Goal: Information Seeking & Learning: Learn about a topic

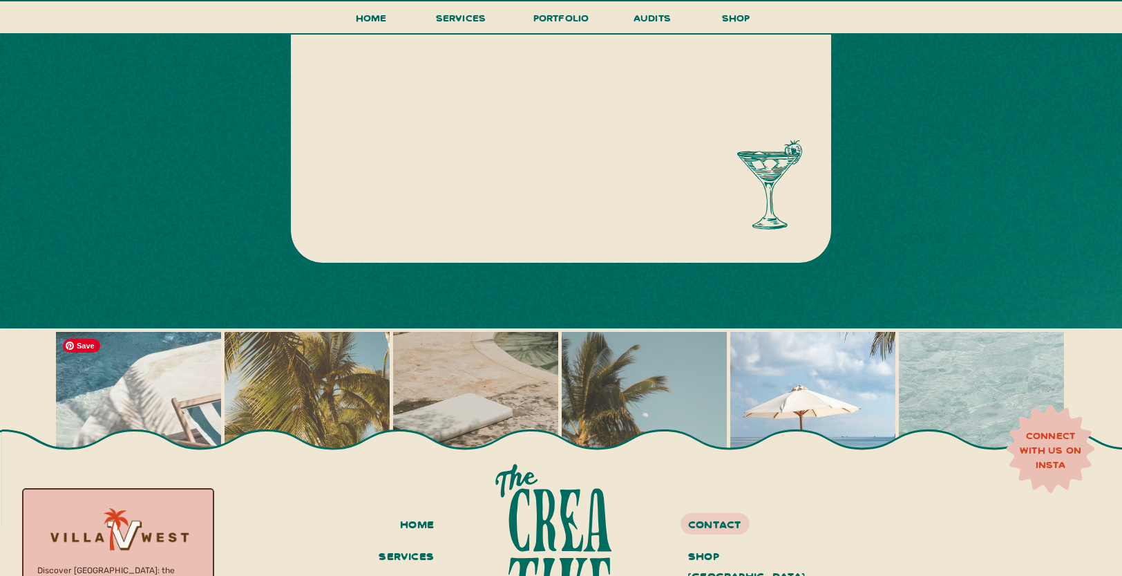
scroll to position [878, 0]
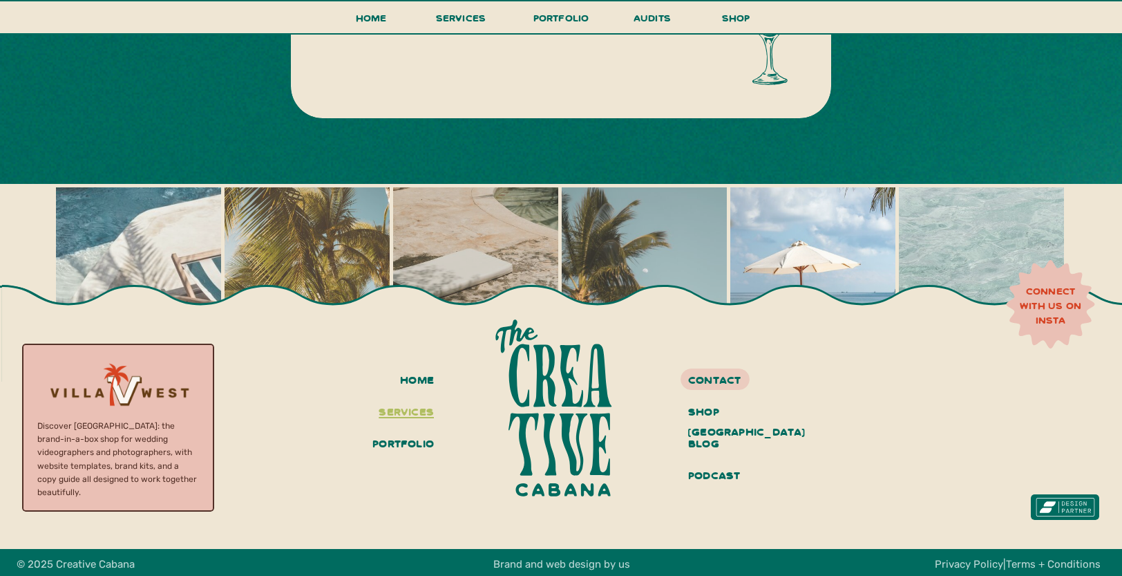
click at [403, 404] on h3 "services" at bounding box center [404, 412] width 60 height 23
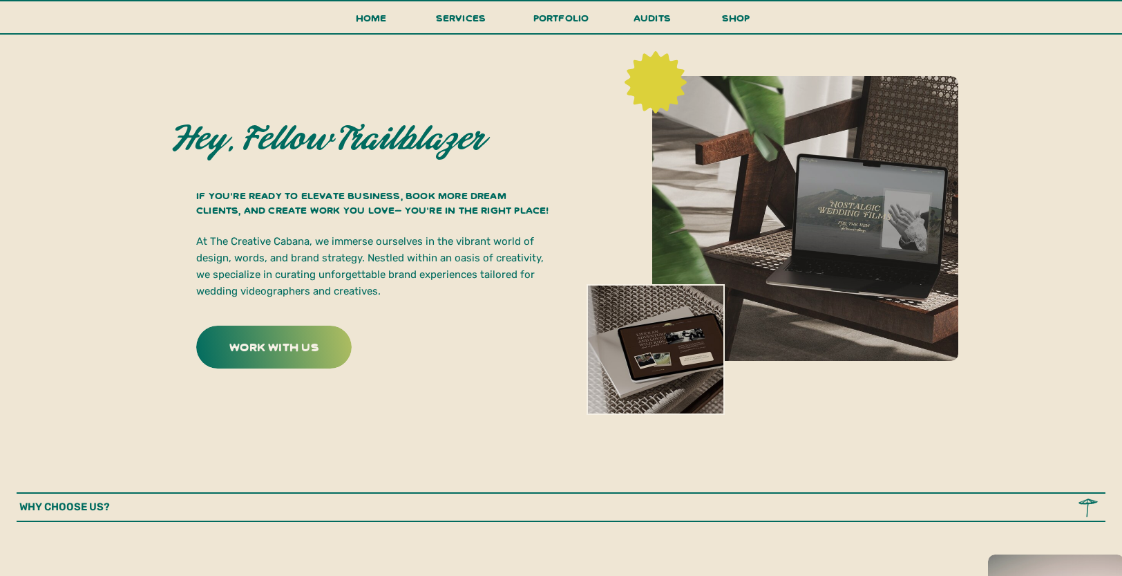
scroll to position [106, 0]
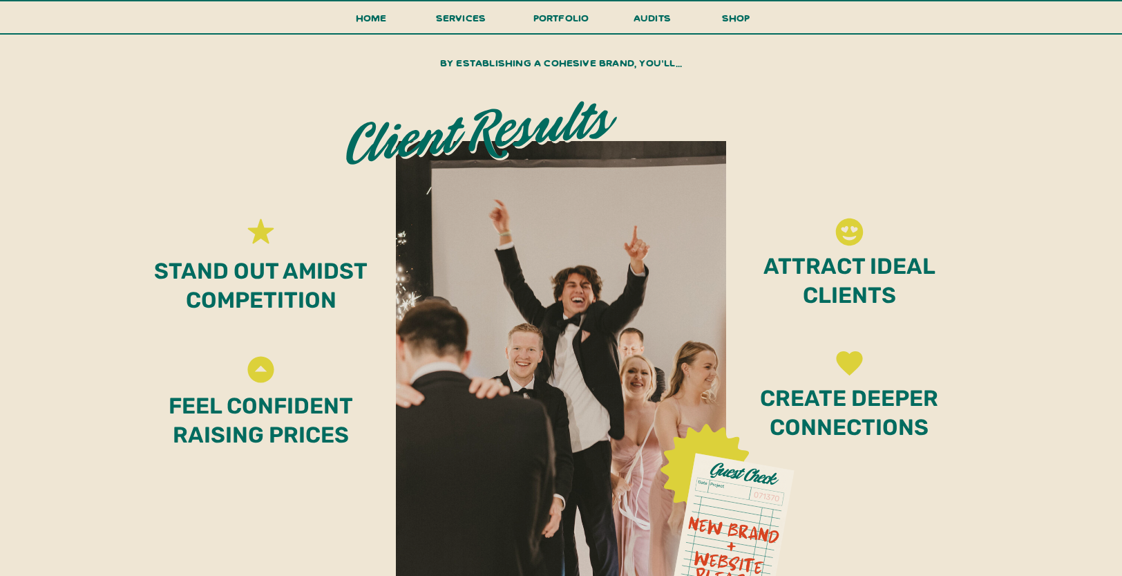
scroll to position [5426, 0]
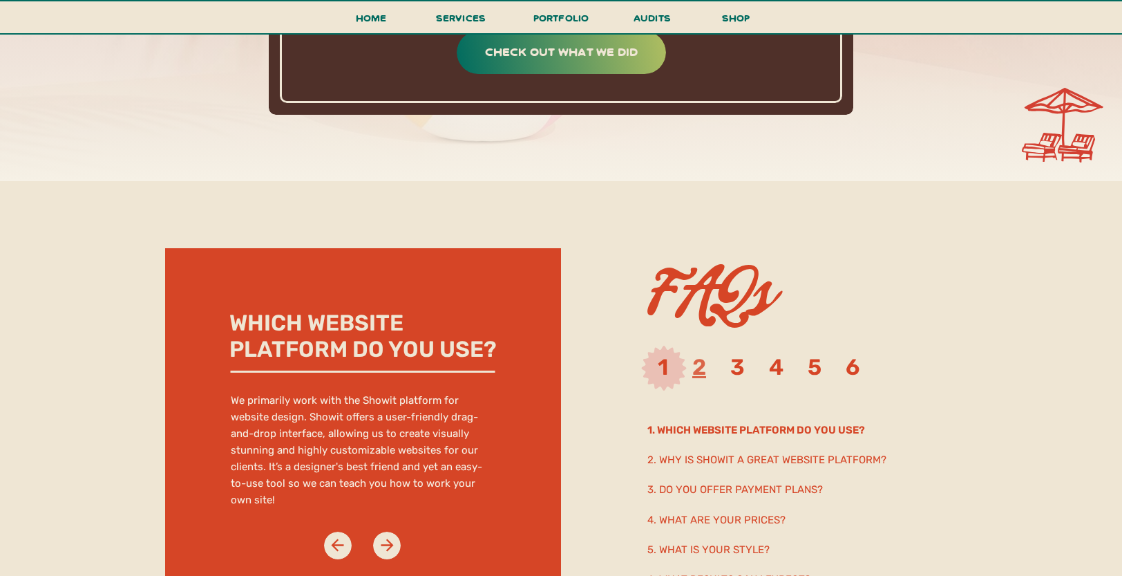
click at [702, 369] on link "2" at bounding box center [699, 367] width 14 height 26
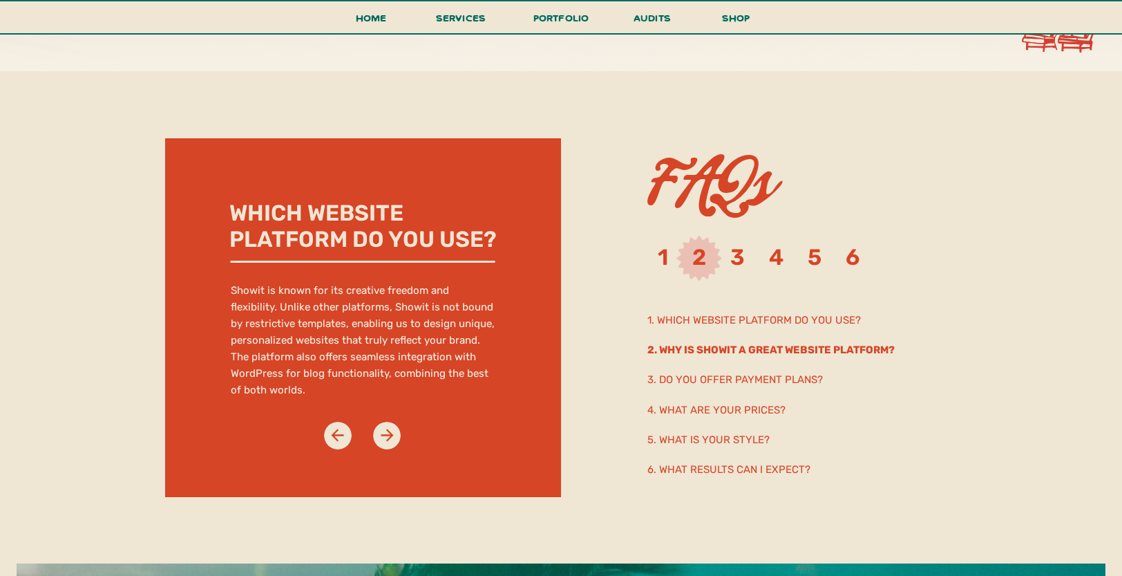
click at [746, 371] on h2 "3. Do you offer payment plans?" at bounding box center [796, 378] width 299 height 15
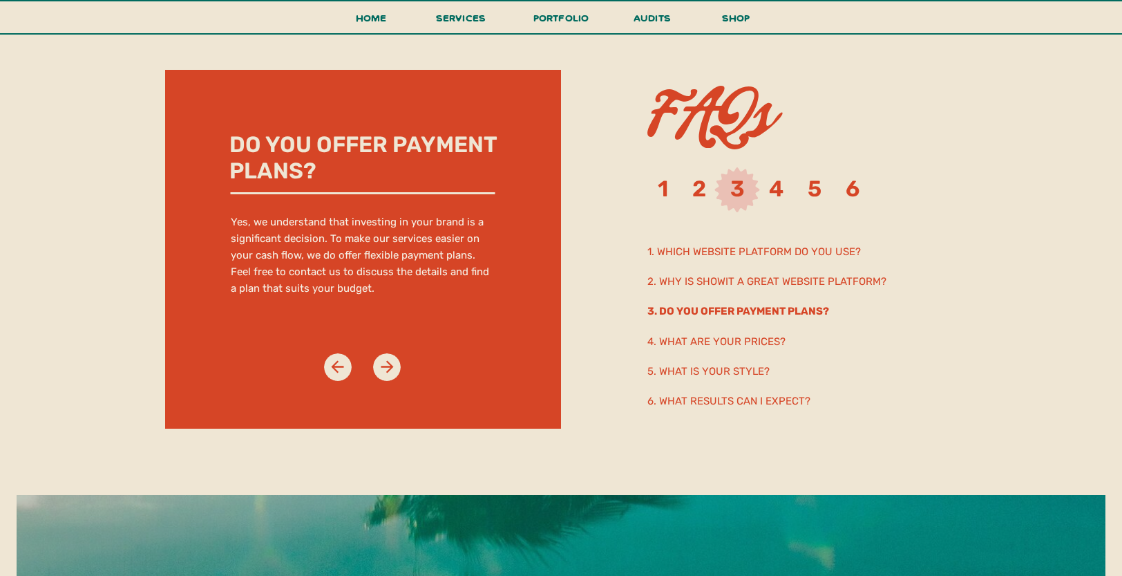
scroll to position [7131, 0]
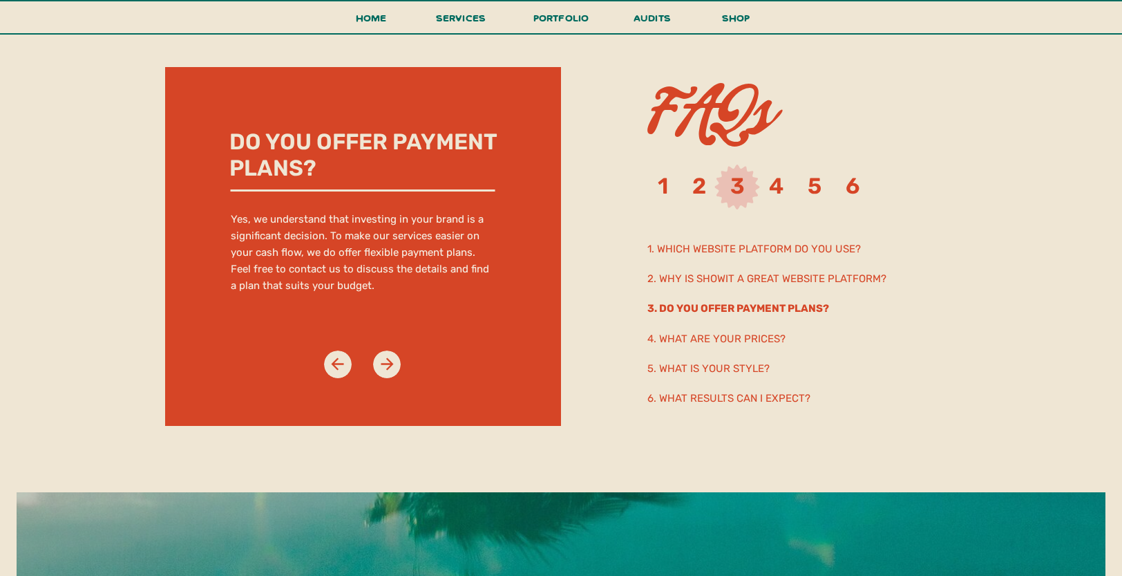
click at [787, 200] on h3 "1 2 3 4 5 6" at bounding box center [773, 191] width 231 height 38
click at [784, 190] on link "4" at bounding box center [776, 186] width 15 height 26
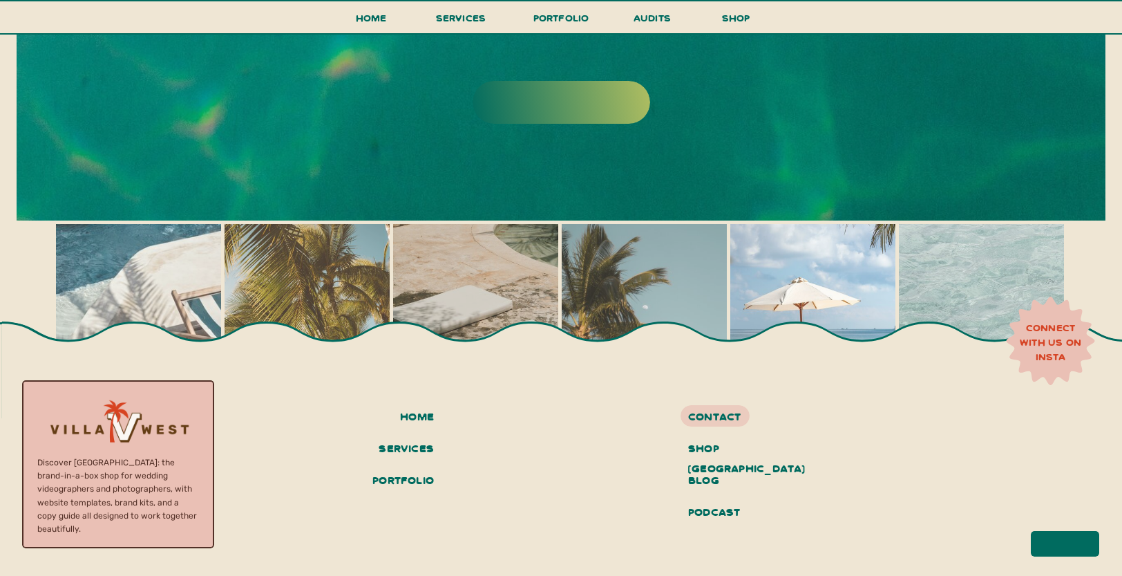
scroll to position [7796, 0]
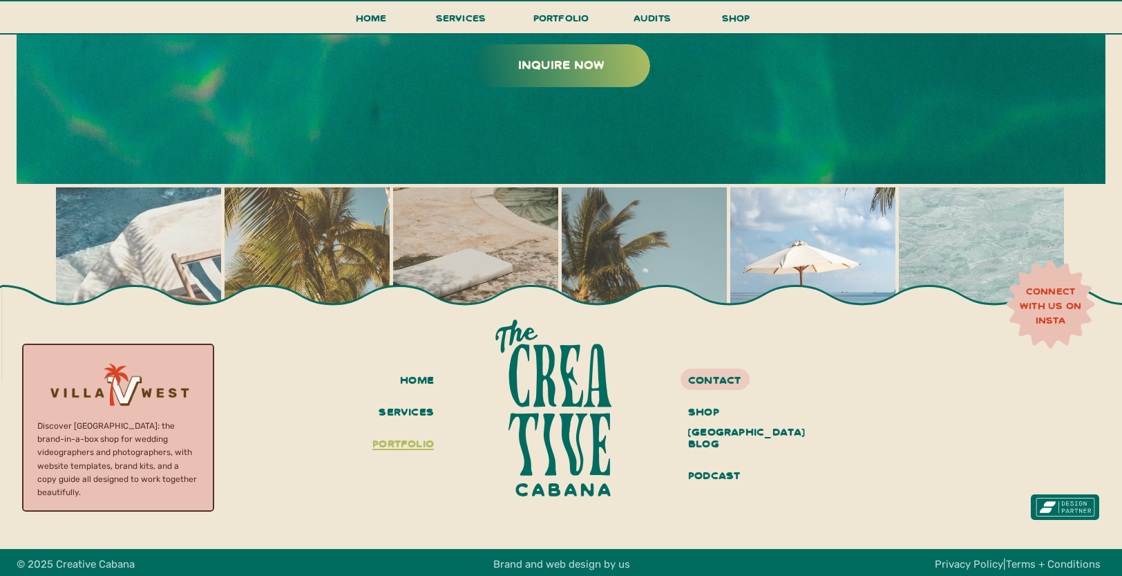
click at [411, 444] on h3 "portfolio" at bounding box center [400, 444] width 68 height 23
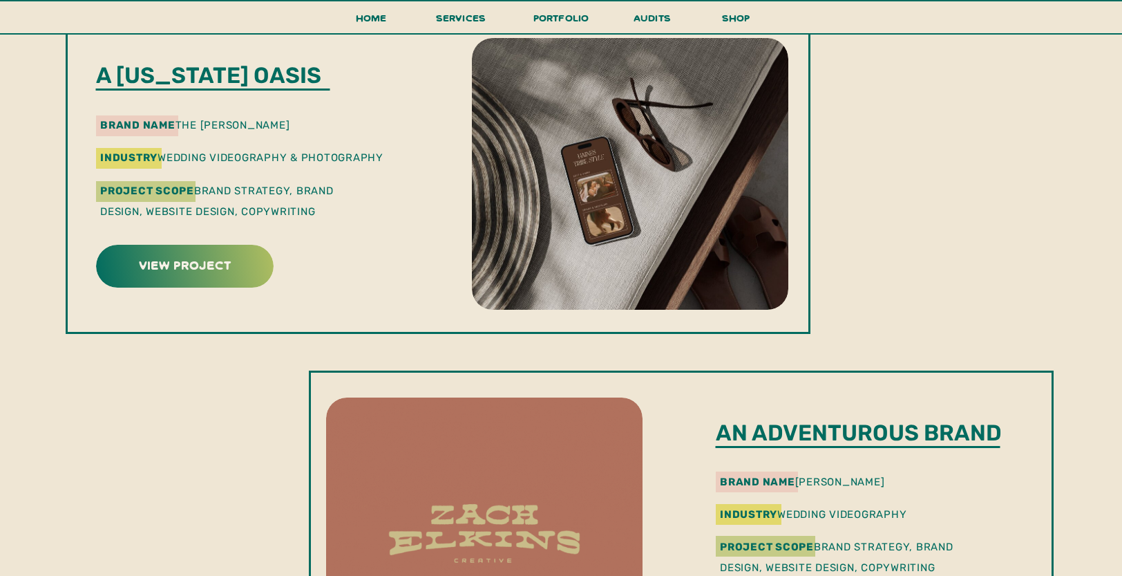
scroll to position [1166, 0]
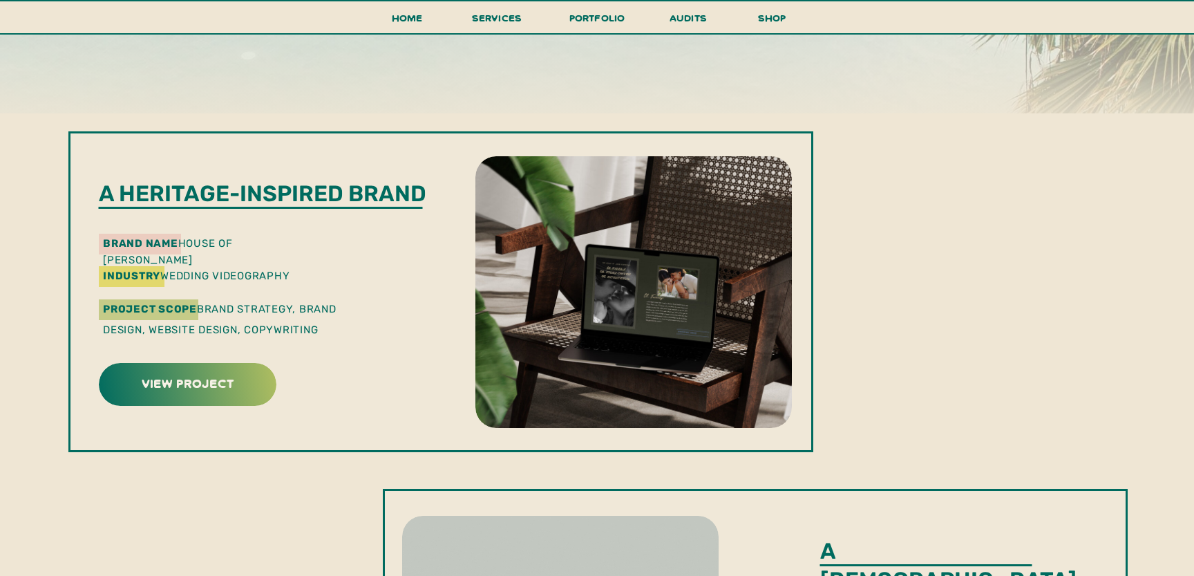
scroll to position [0, 0]
